Goal: Find specific page/section: Find specific page/section

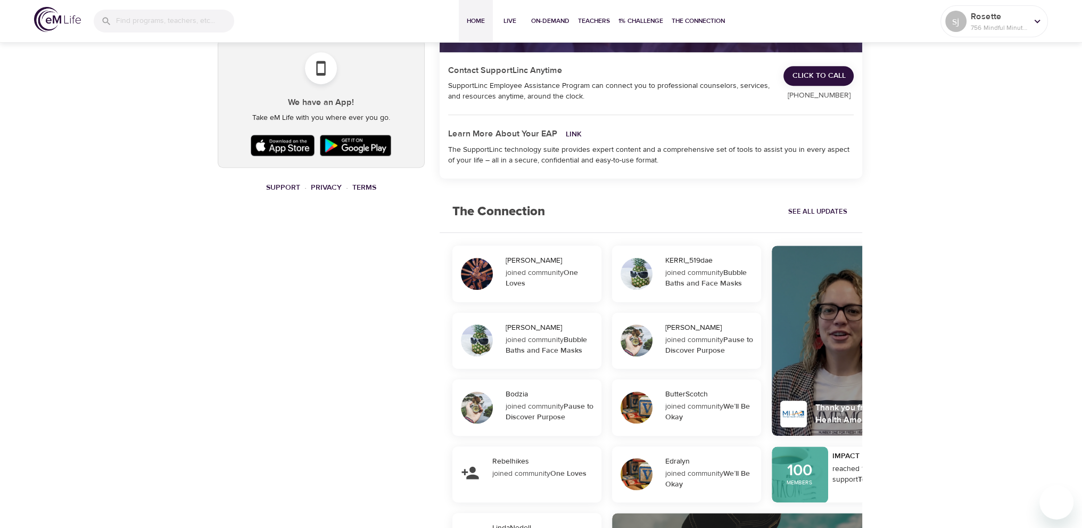
scroll to position [745, 0]
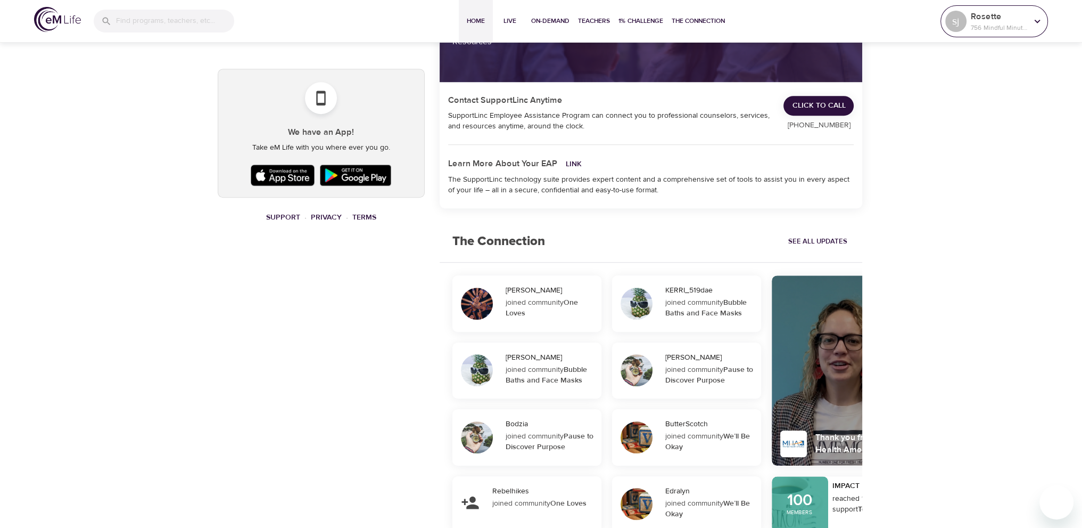
click at [1033, 25] on icon at bounding box center [1038, 21] width 12 height 12
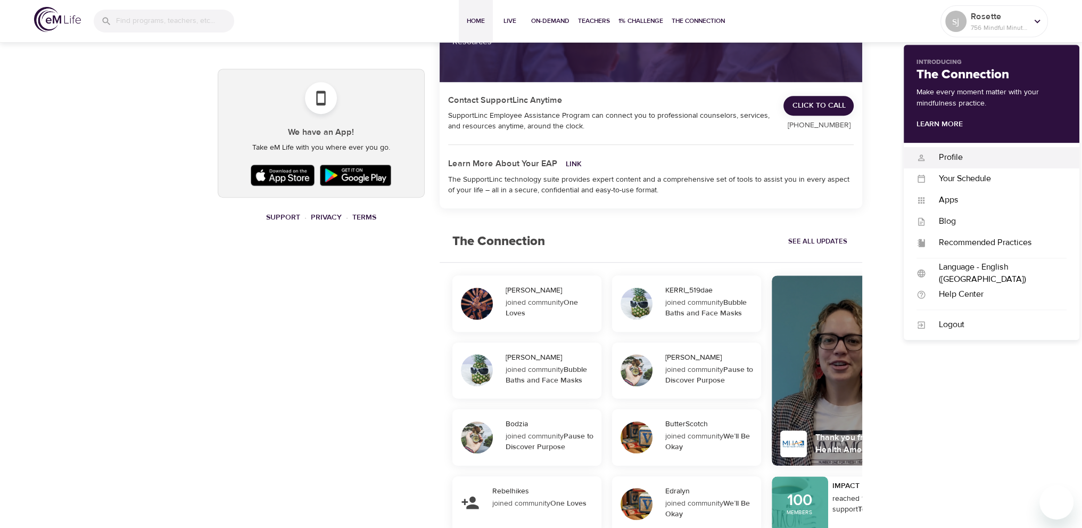
click at [961, 158] on div "Profile" at bounding box center [996, 157] width 141 height 12
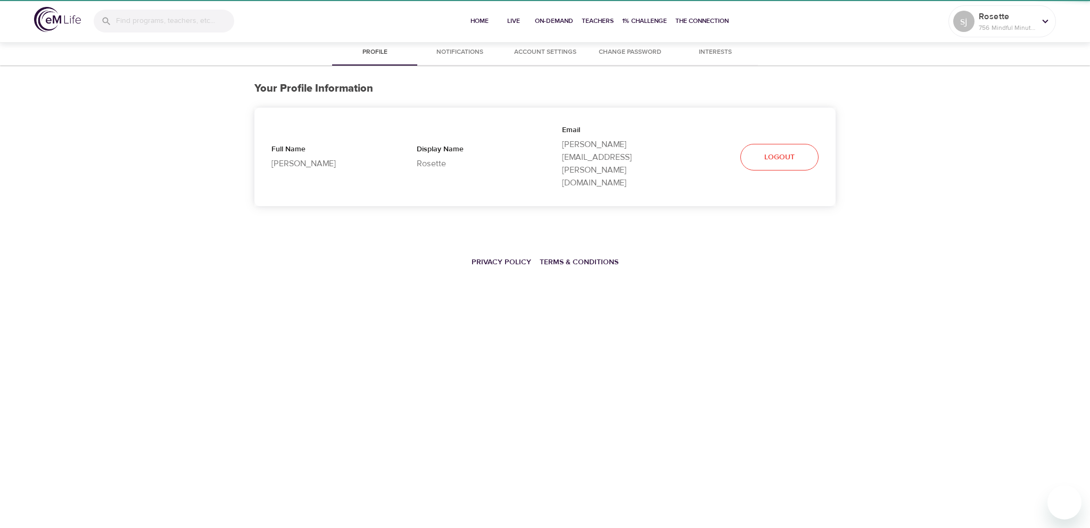
select select "10"
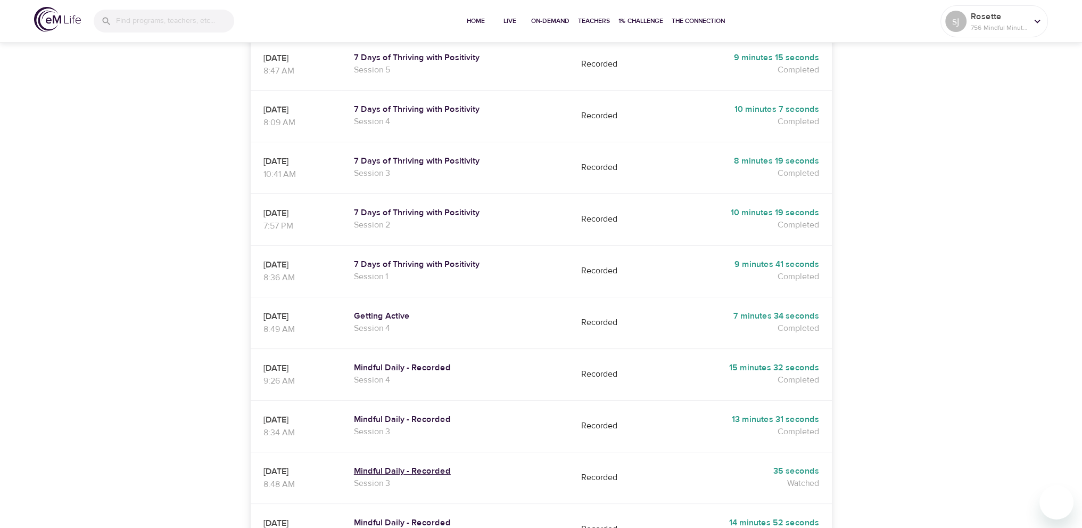
scroll to position [319, 0]
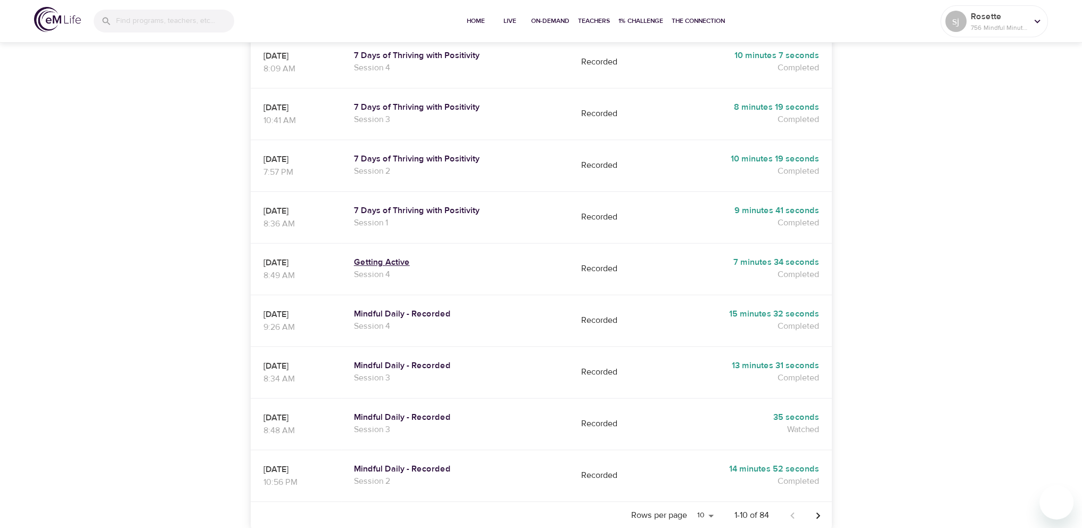
click at [416, 257] on h5 "Getting Active" at bounding box center [457, 262] width 207 height 11
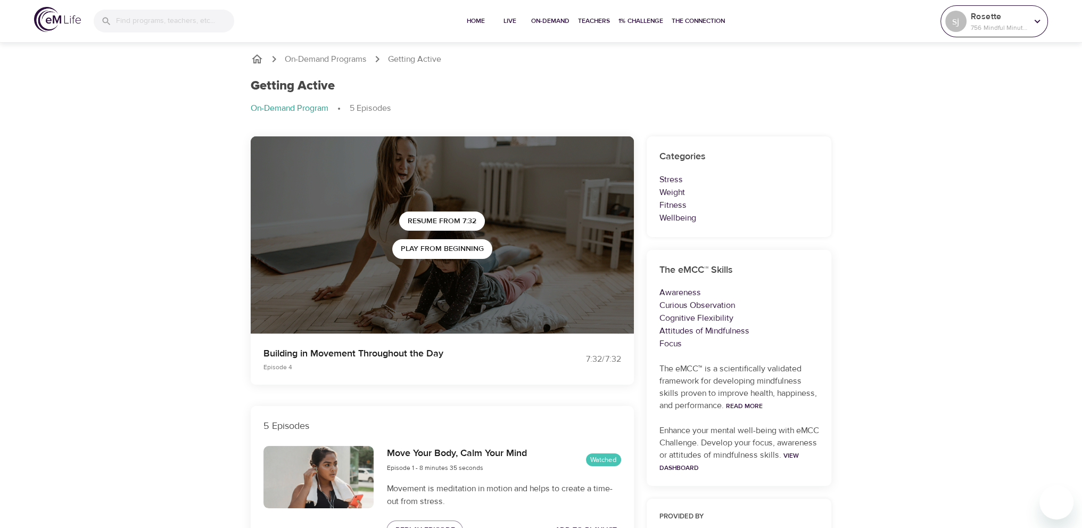
click at [1012, 28] on p "756 Mindful Minutes" at bounding box center [999, 28] width 56 height 10
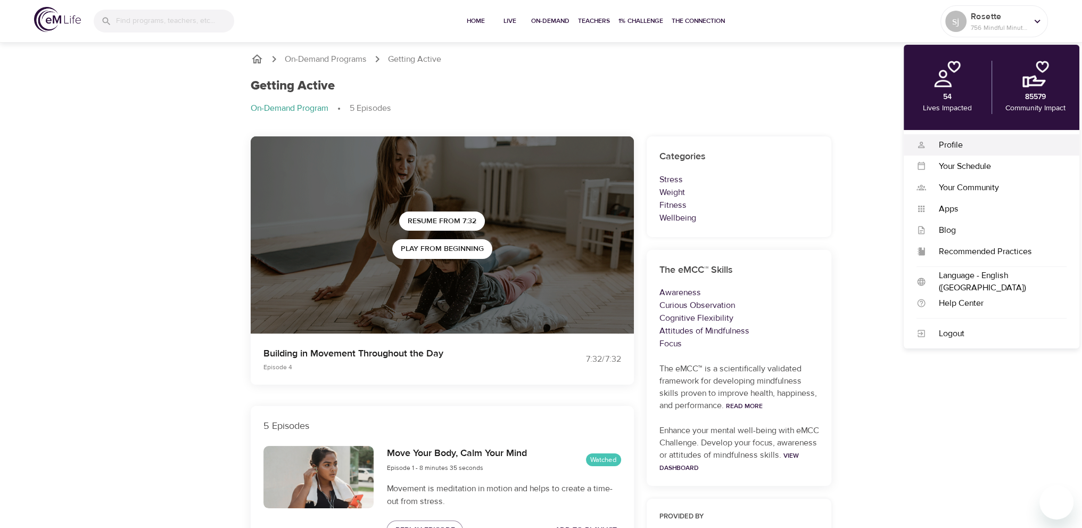
click at [963, 143] on div "Profile" at bounding box center [996, 145] width 141 height 12
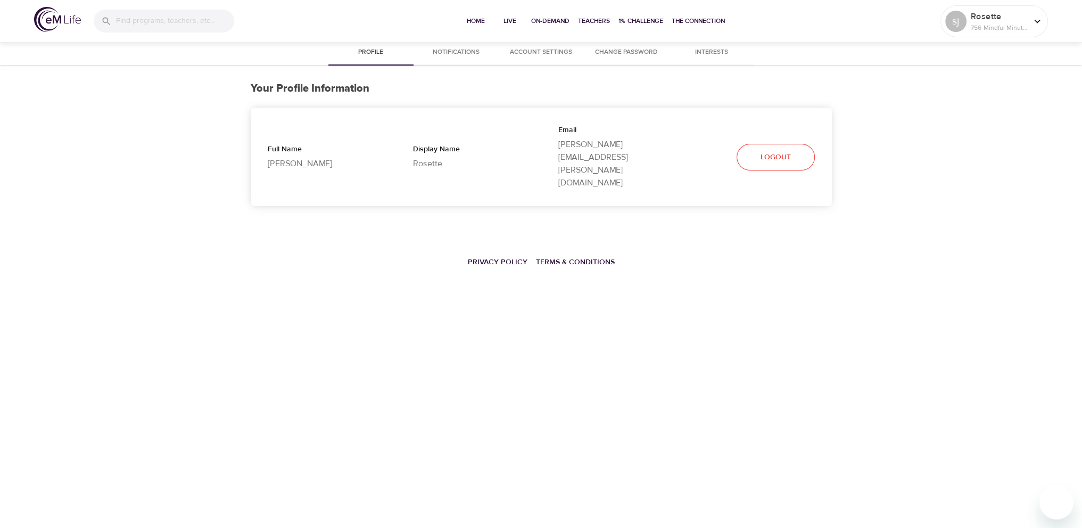
select select "10"
